Goal: Task Accomplishment & Management: Manage account settings

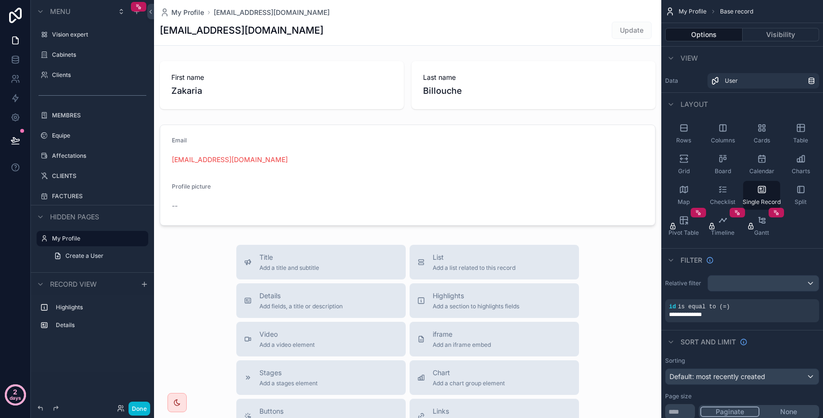
click at [19, 405] on icon at bounding box center [15, 395] width 31 height 31
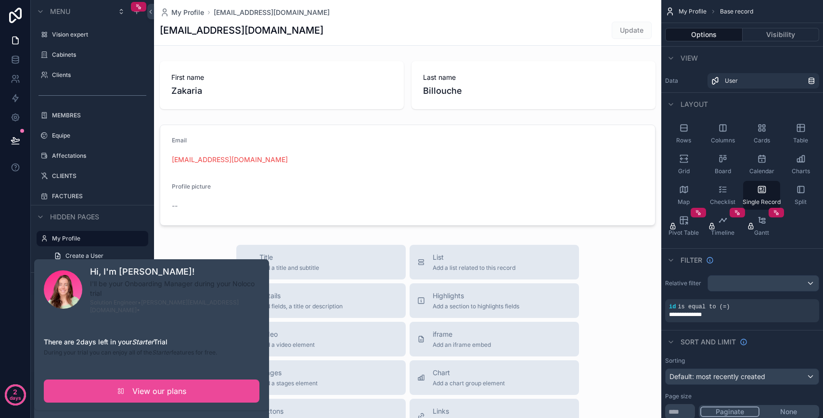
click at [10, 218] on div "2 days" at bounding box center [15, 209] width 31 height 418
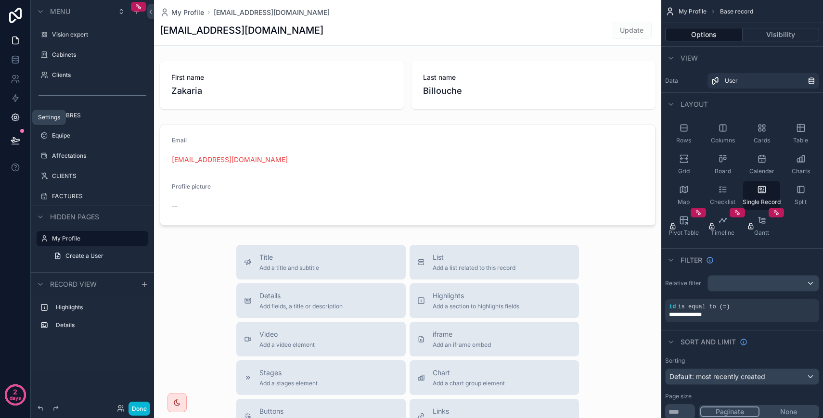
click at [16, 121] on icon at bounding box center [15, 117] width 7 height 7
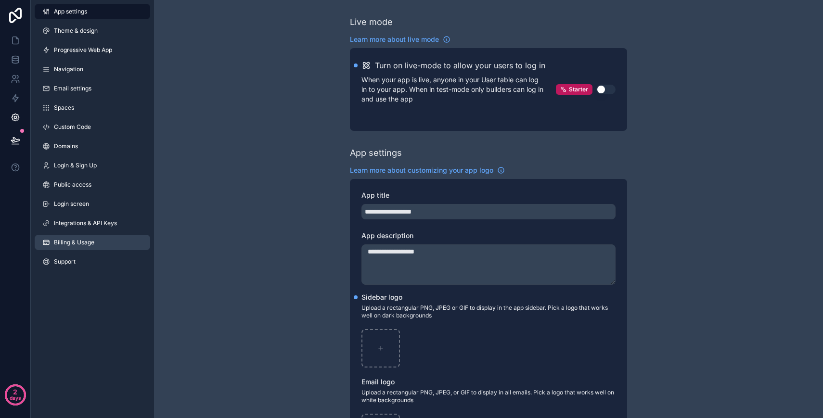
click at [76, 237] on link "Billing & Usage" at bounding box center [92, 242] width 115 height 15
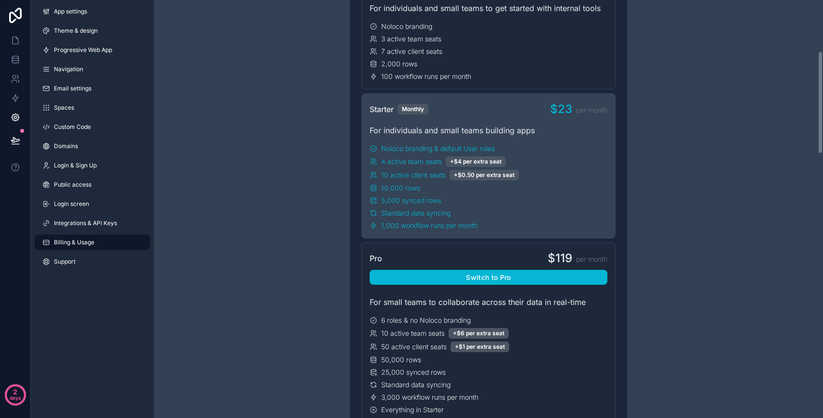
scroll to position [55, 0]
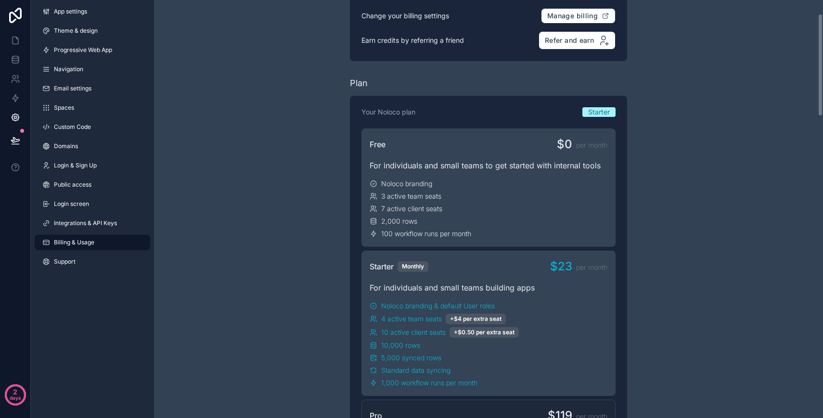
click at [515, 156] on div "Free $0 per month For individuals and small teams to get started with internal …" at bounding box center [488, 187] width 254 height 118
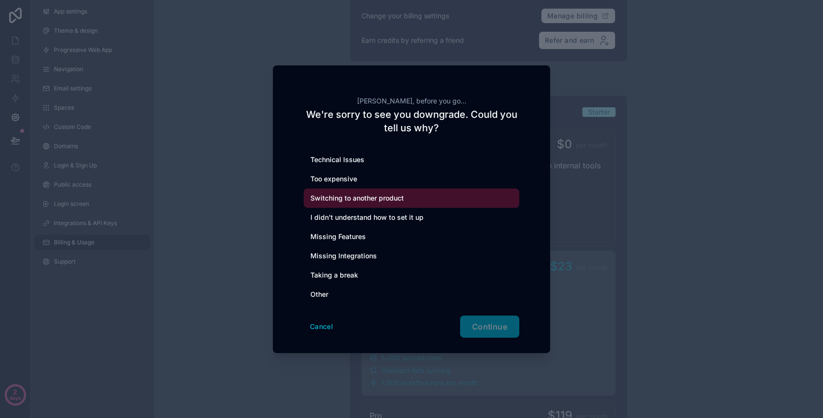
click at [364, 195] on div "Switching to another product" at bounding box center [412, 198] width 216 height 19
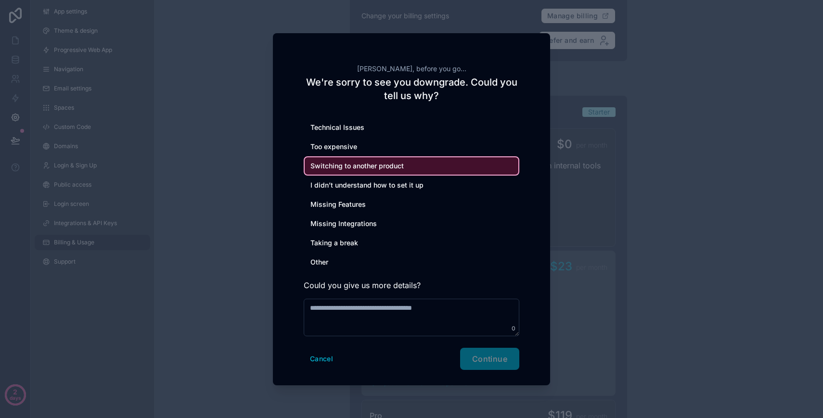
click at [510, 370] on div "Zakaria, before you go... We're sorry to see you downgrade. Could you tell us w…" at bounding box center [411, 209] width 277 height 352
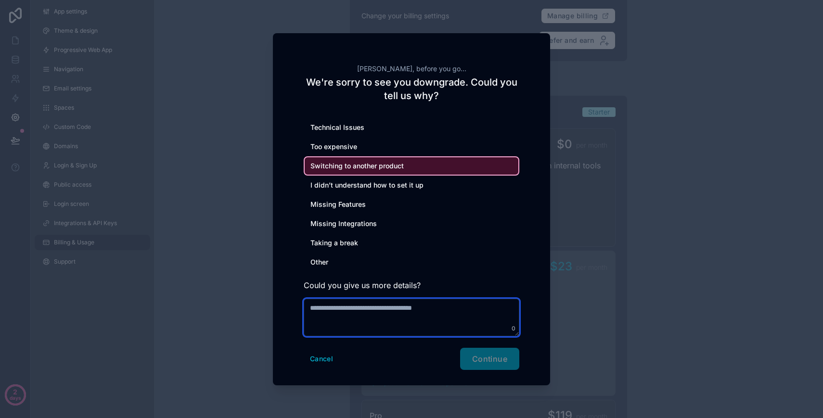
click at [453, 319] on textarea at bounding box center [412, 318] width 216 height 38
type textarea "**********"
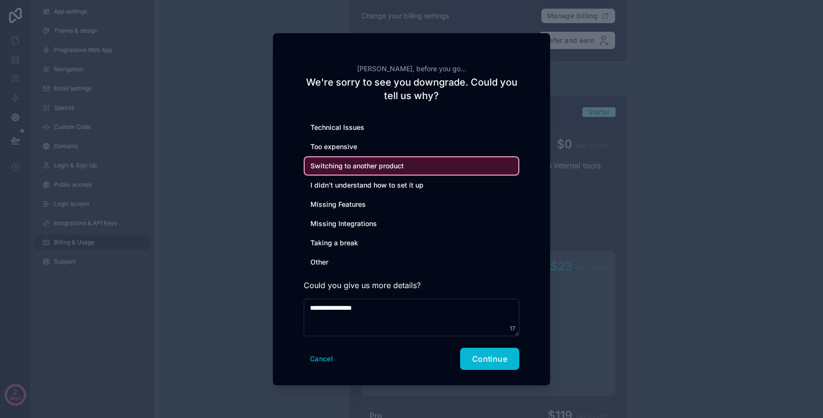
drag, startPoint x: 487, startPoint y: 361, endPoint x: 484, endPoint y: 338, distance: 23.3
click at [487, 361] on span "Continue" at bounding box center [489, 359] width 35 height 10
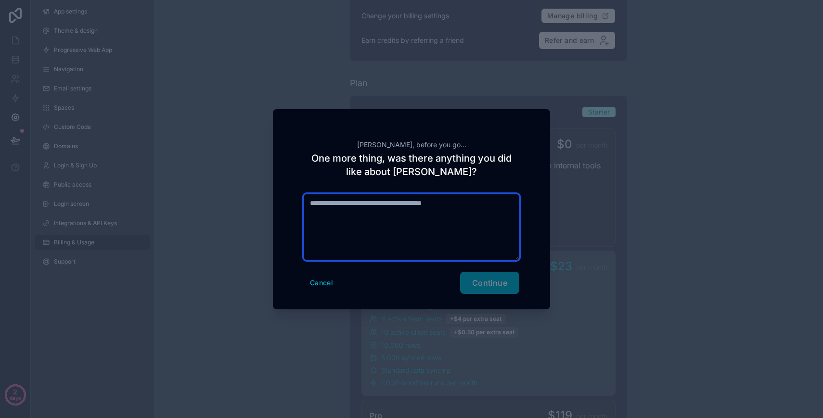
click at [402, 242] on textarea at bounding box center [412, 227] width 216 height 66
type textarea "**"
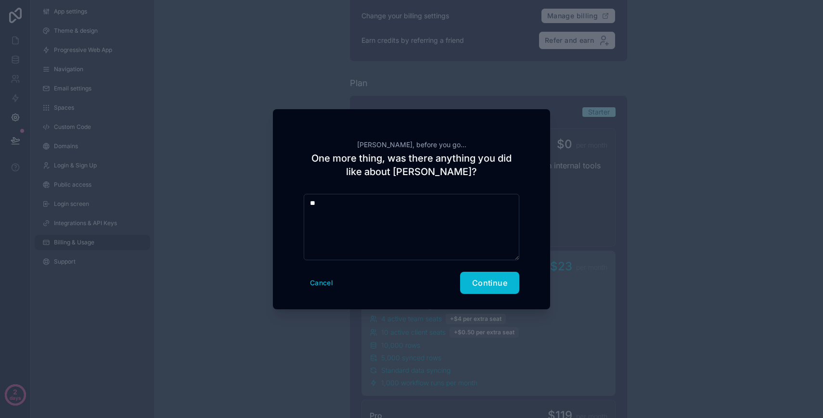
click at [495, 295] on div "Zakaria, before you go... One more thing, was there anything you did like about…" at bounding box center [411, 209] width 277 height 200
click at [495, 288] on button "Continue" at bounding box center [489, 283] width 59 height 22
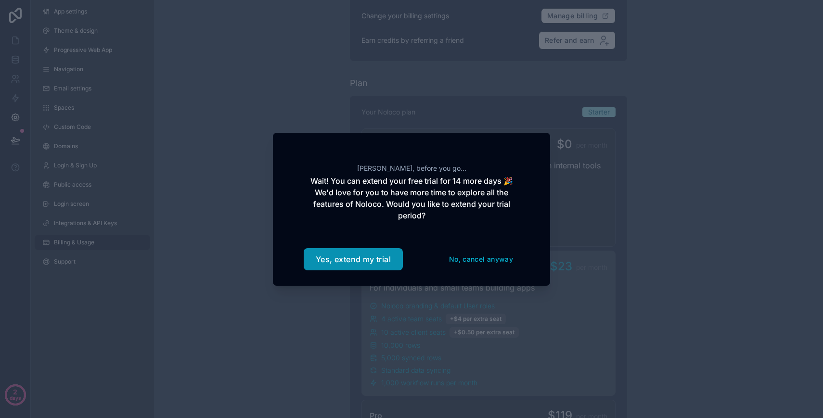
click at [358, 260] on button "Yes, extend my trial" at bounding box center [353, 259] width 99 height 22
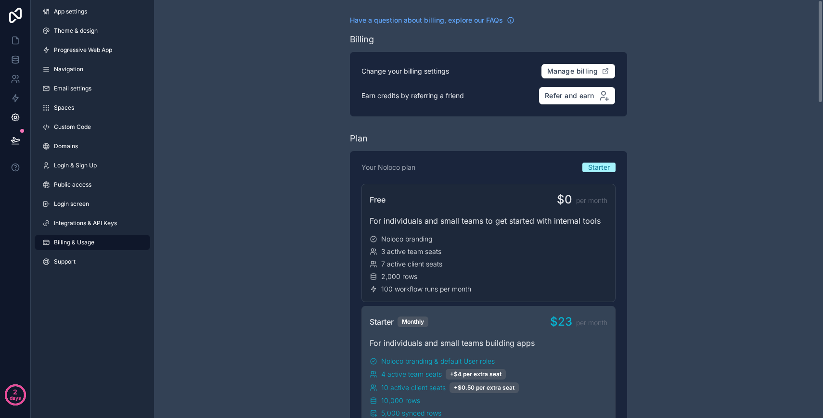
scroll to position [12, 0]
